Goal: Answer question/provide support

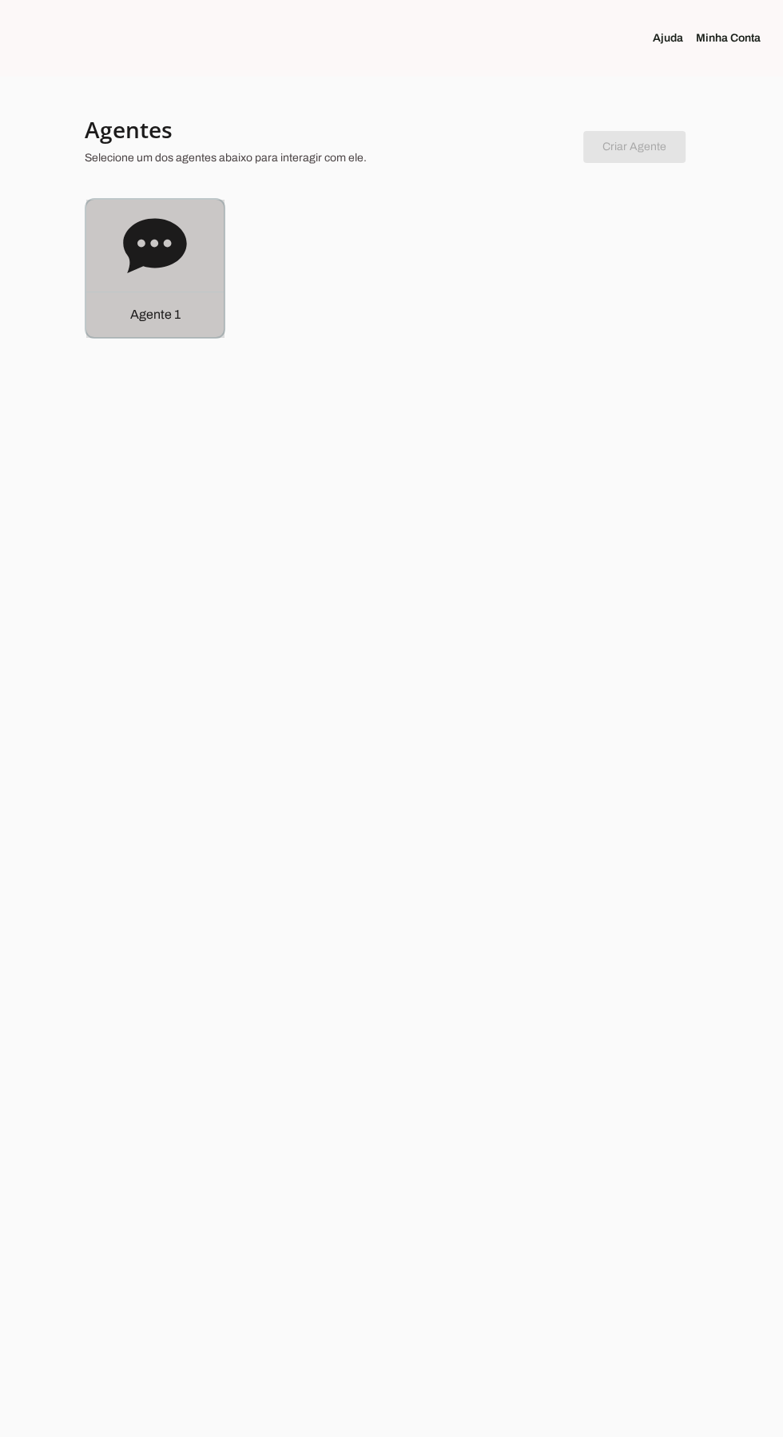
click at [122, 263] on div "Agente 1" at bounding box center [154, 268] width 137 height 137
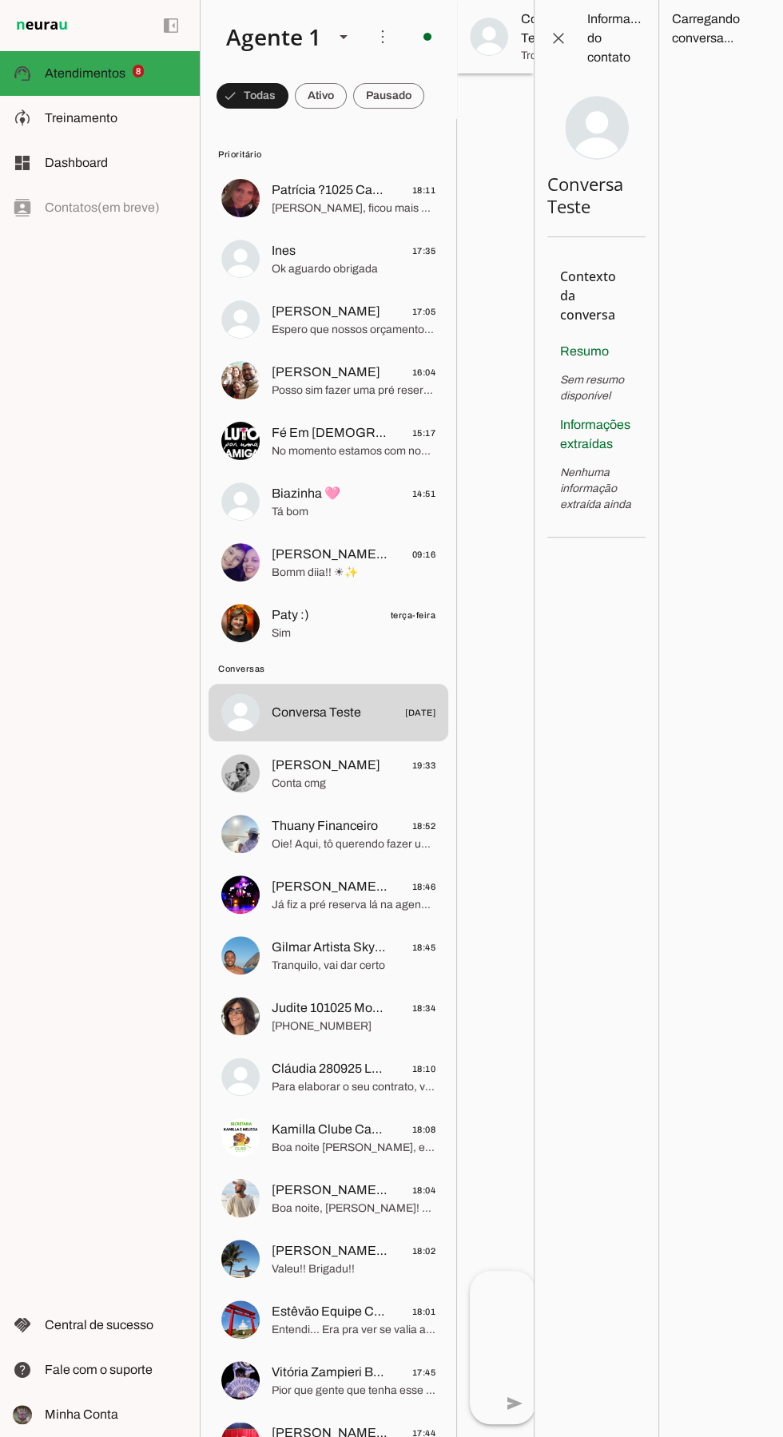
click at [271, 210] on md-item "Patrícia ?1025 Cabo Frio Clientechuru 18:11 [PERSON_NAME], ficou mais alguma dú…" at bounding box center [329, 198] width 240 height 58
